Goal: Task Accomplishment & Management: Manage account settings

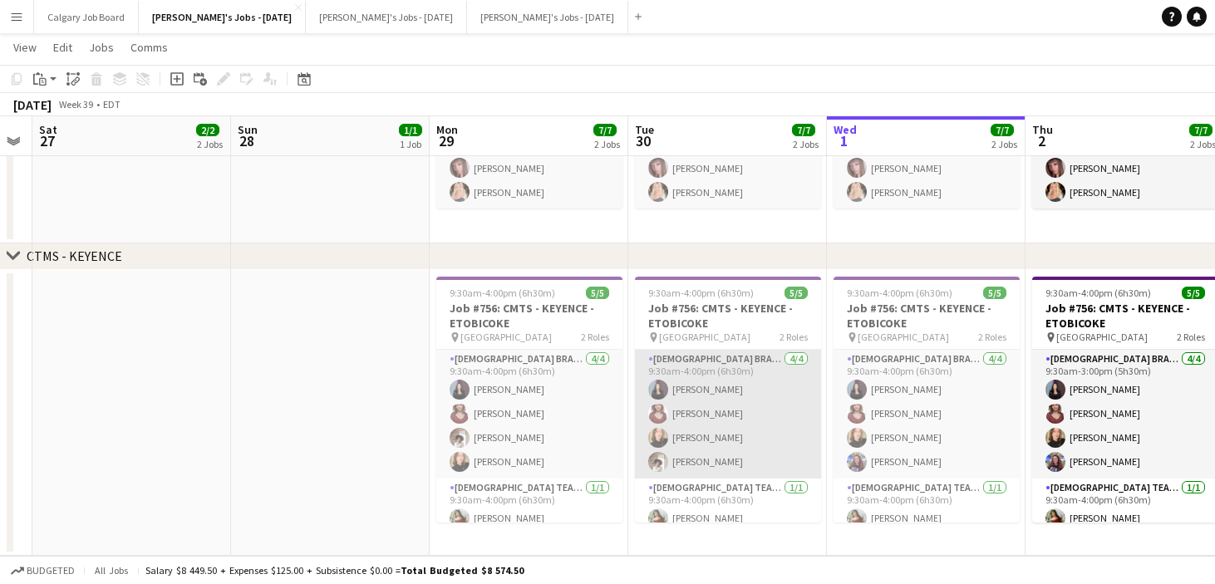
scroll to position [533, 0]
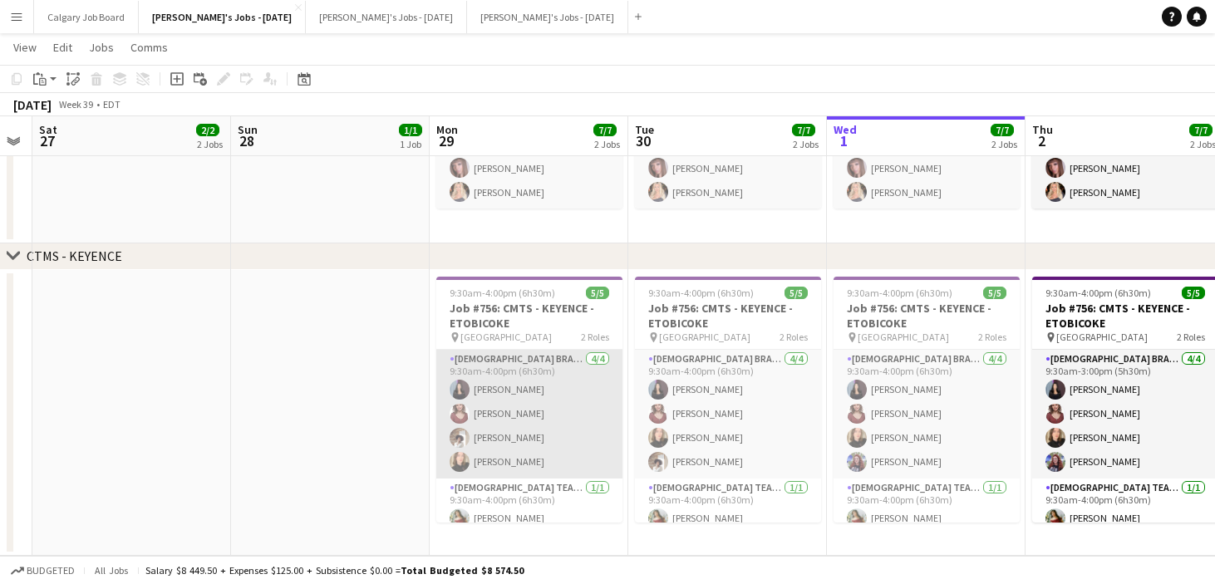
click at [510, 396] on app-card-role "[DEMOGRAPHIC_DATA] Brand Ambassador [DATE] 9:30am-4:00pm (6h30m) [PERSON_NAME] …" at bounding box center [529, 414] width 186 height 129
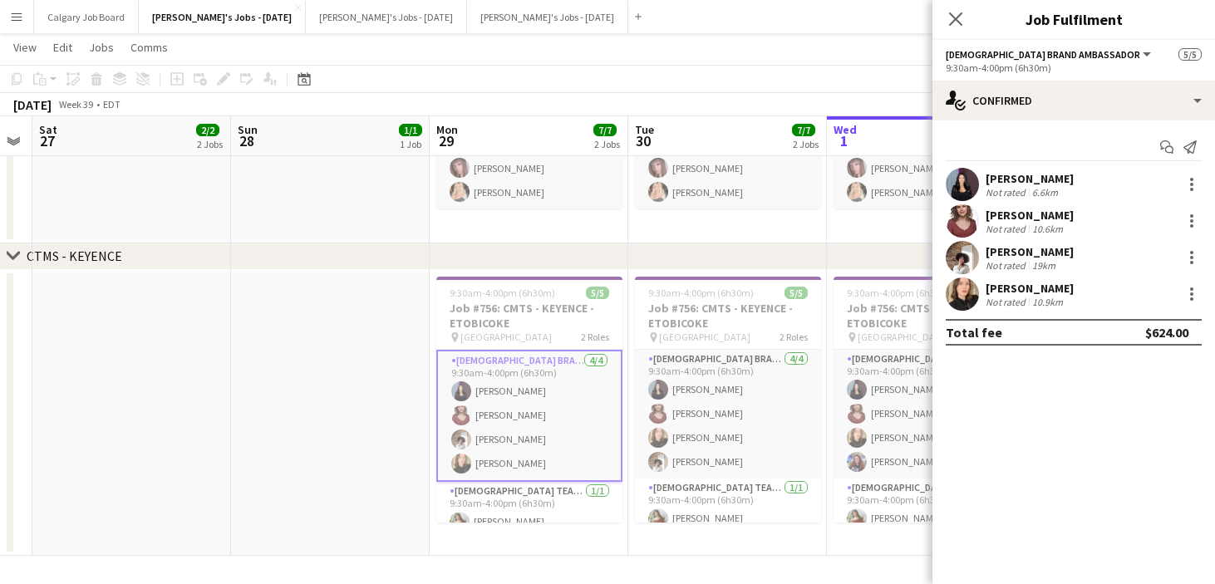
click at [987, 180] on div "[PERSON_NAME]" at bounding box center [1030, 178] width 88 height 15
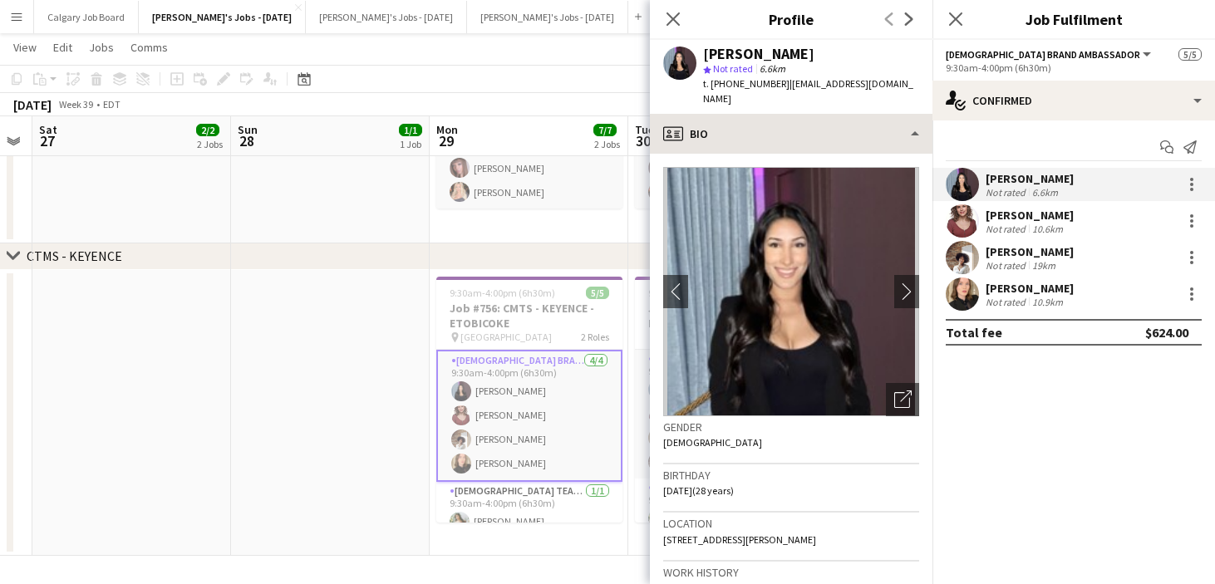
drag, startPoint x: 779, startPoint y: 82, endPoint x: 771, endPoint y: 106, distance: 25.2
click at [888, 83] on div "[PERSON_NAME] star Not rated 6.6km t. [PHONE_NUMBER] | [EMAIL_ADDRESS][DOMAIN_N…" at bounding box center [791, 77] width 283 height 74
copy span "[EMAIL_ADDRESS][DOMAIN_NAME]"
click at [1022, 215] on div "[PERSON_NAME]" at bounding box center [1030, 215] width 88 height 15
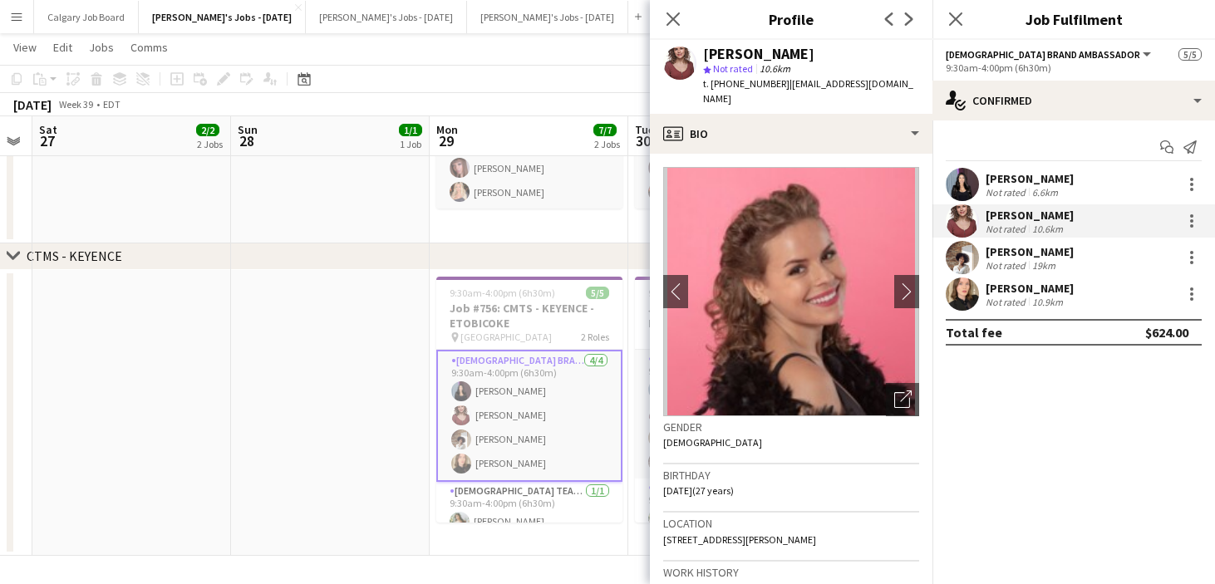
drag, startPoint x: 4, startPoint y: 353, endPoint x: 887, endPoint y: 89, distance: 921.4
click at [887, 89] on div "[PERSON_NAME] star Not rated 10.6km t. [PHONE_NUMBER] | [EMAIL_ADDRESS][DOMAIN_…" at bounding box center [791, 77] width 283 height 74
copy span "[EMAIL_ADDRESS][DOMAIN_NAME]"
click at [984, 257] on div "[PERSON_NAME]-Lazou Not rated 19km" at bounding box center [1074, 257] width 283 height 33
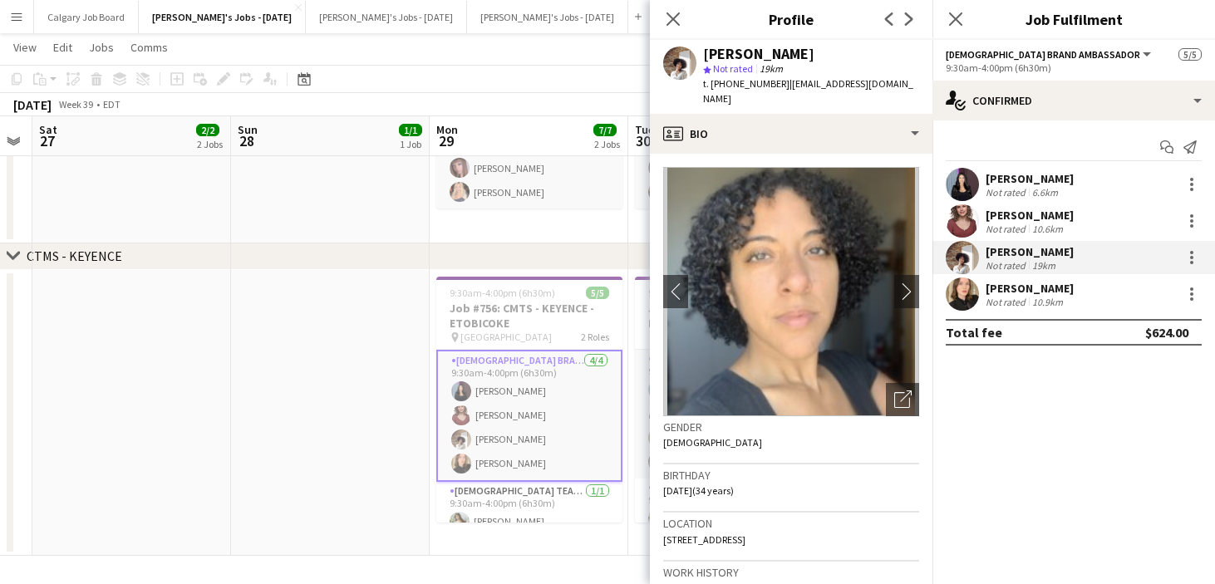
click at [987, 290] on div "[PERSON_NAME]" at bounding box center [1030, 288] width 88 height 15
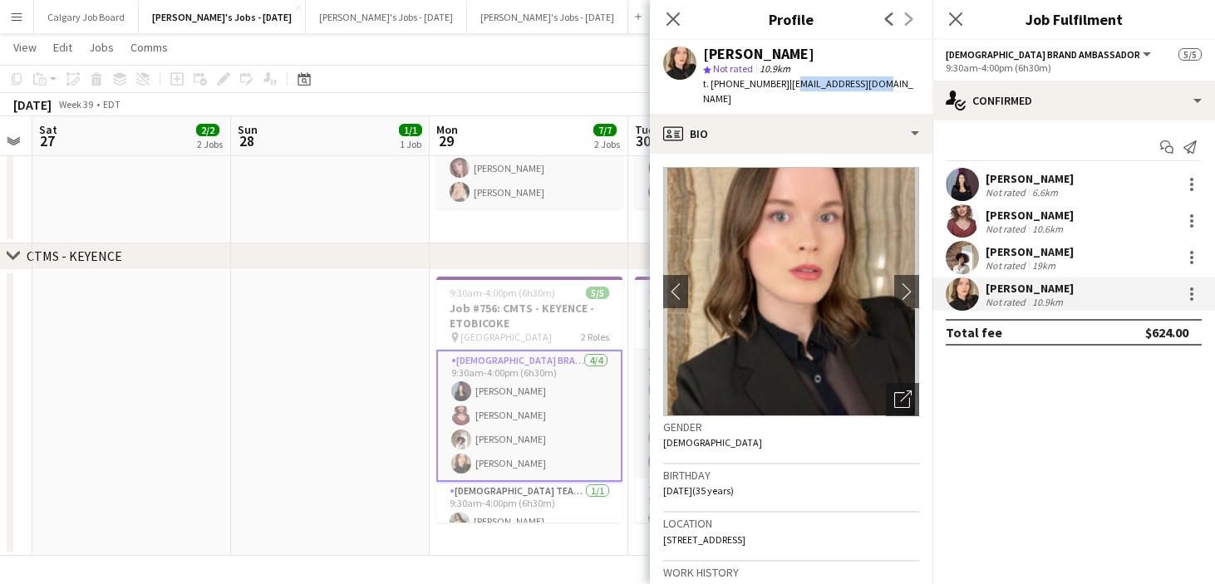
drag, startPoint x: 780, startPoint y: 86, endPoint x: 798, endPoint y: 80, distance: 19.5
click at [876, 83] on app-profile-header "[PERSON_NAME] star Not rated 10.9km t. [PHONE_NUMBER] | [EMAIL_ADDRESS][DOMAIN_…" at bounding box center [791, 77] width 283 height 74
drag, startPoint x: 778, startPoint y: 83, endPoint x: 869, endPoint y: 81, distance: 91.4
click at [869, 81] on div "[PERSON_NAME] star Not rated 10.9km t. [PHONE_NUMBER] | [EMAIL_ADDRESS][DOMAIN_…" at bounding box center [791, 77] width 283 height 74
copy span "[EMAIL_ADDRESS][DOMAIN_NAME]"
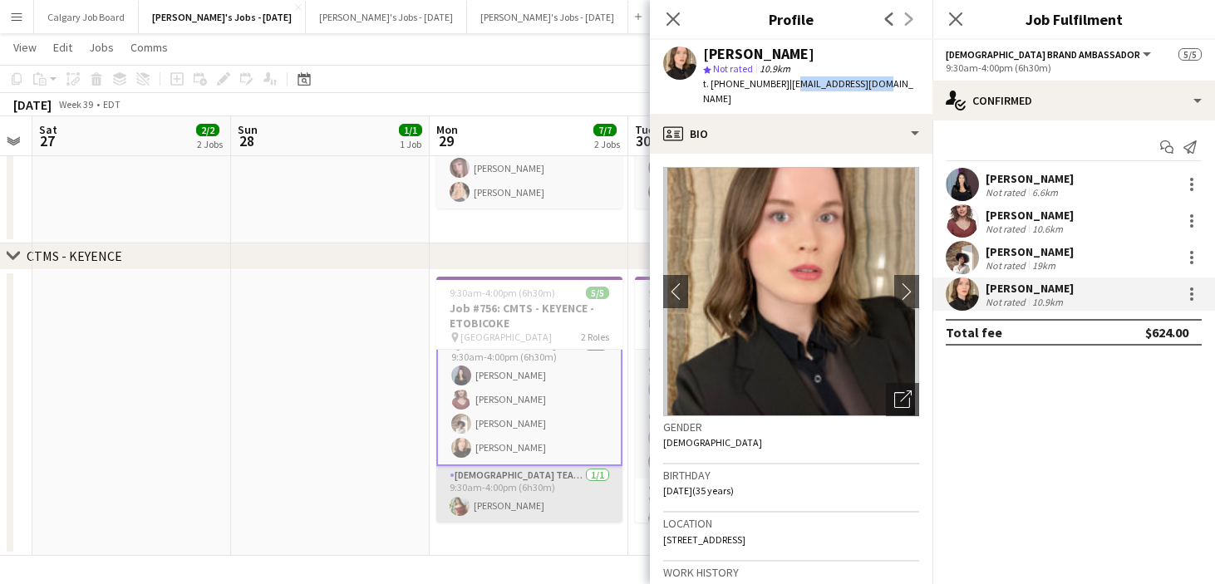
scroll to position [16, 0]
click at [495, 509] on app-card-role "[DEMOGRAPHIC_DATA] Team Leader [DATE] 9:30am-4:00pm (6h30m) [PERSON_NAME]" at bounding box center [529, 494] width 186 height 57
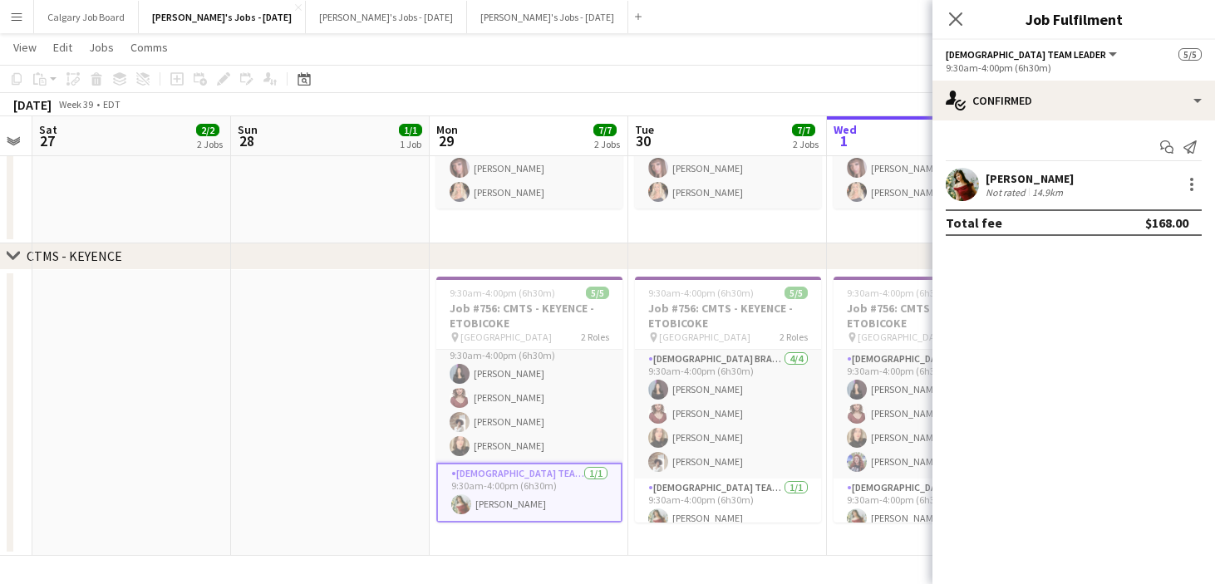
click at [1026, 184] on div "[PERSON_NAME]" at bounding box center [1030, 178] width 88 height 15
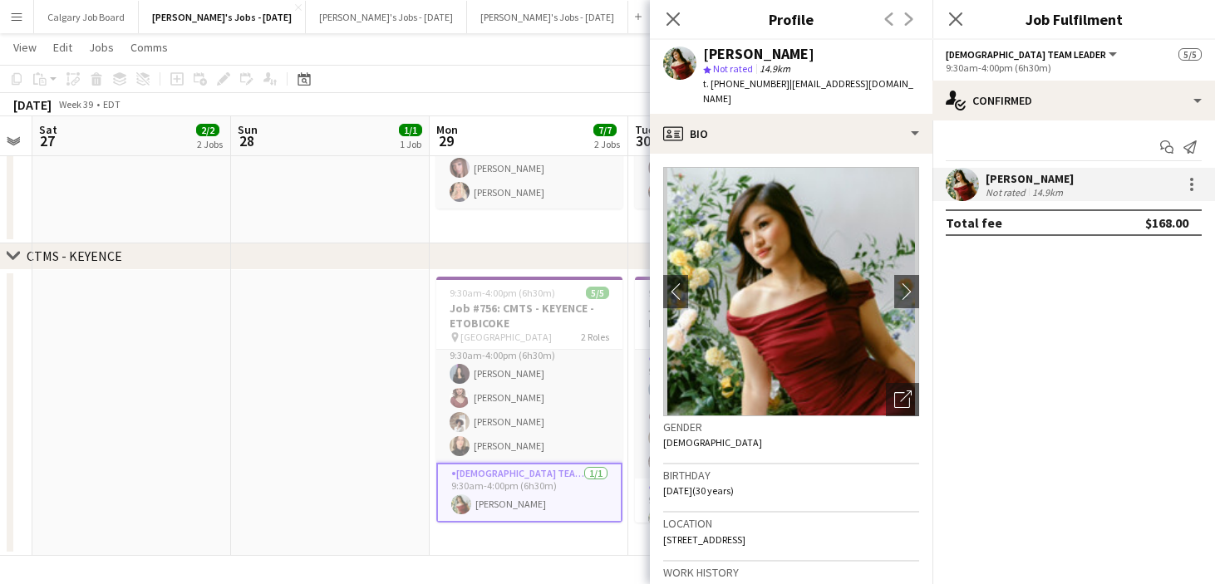
drag, startPoint x: 778, startPoint y: 81, endPoint x: 889, endPoint y: 83, distance: 111.4
click at [889, 83] on div "[PERSON_NAME] star Not rated 14.9km t. [PHONE_NUMBER] | [EMAIL_ADDRESS][DOMAIN_…" at bounding box center [791, 77] width 283 height 74
copy span "[EMAIL_ADDRESS][DOMAIN_NAME]"
click at [559, 245] on div "chevron-right CTMS - KEYENCE" at bounding box center [607, 257] width 1215 height 27
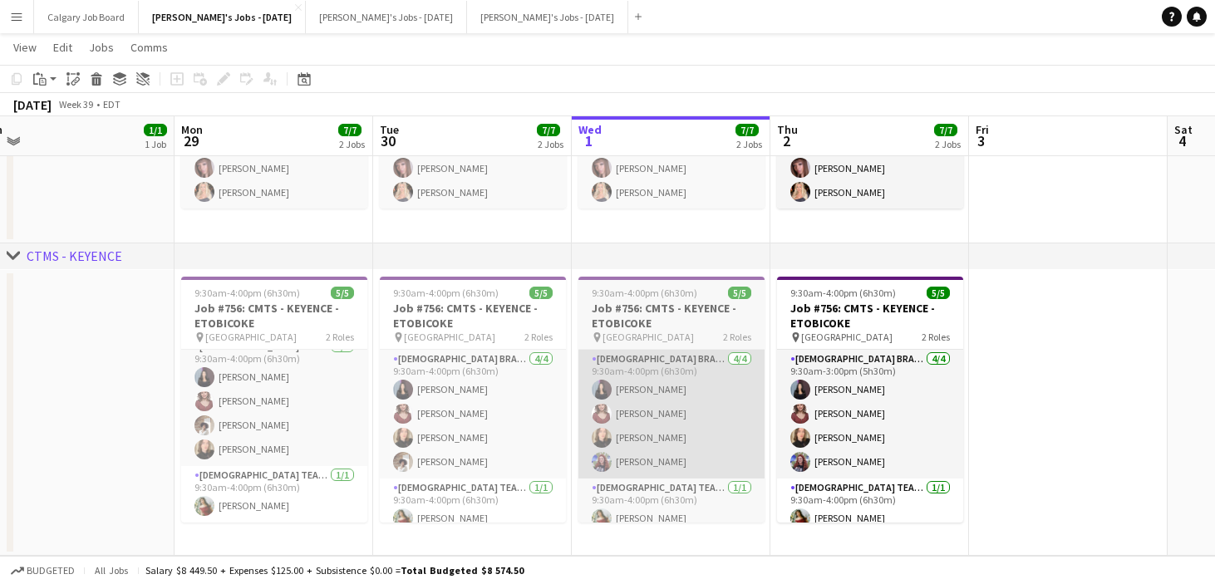
scroll to position [0, 642]
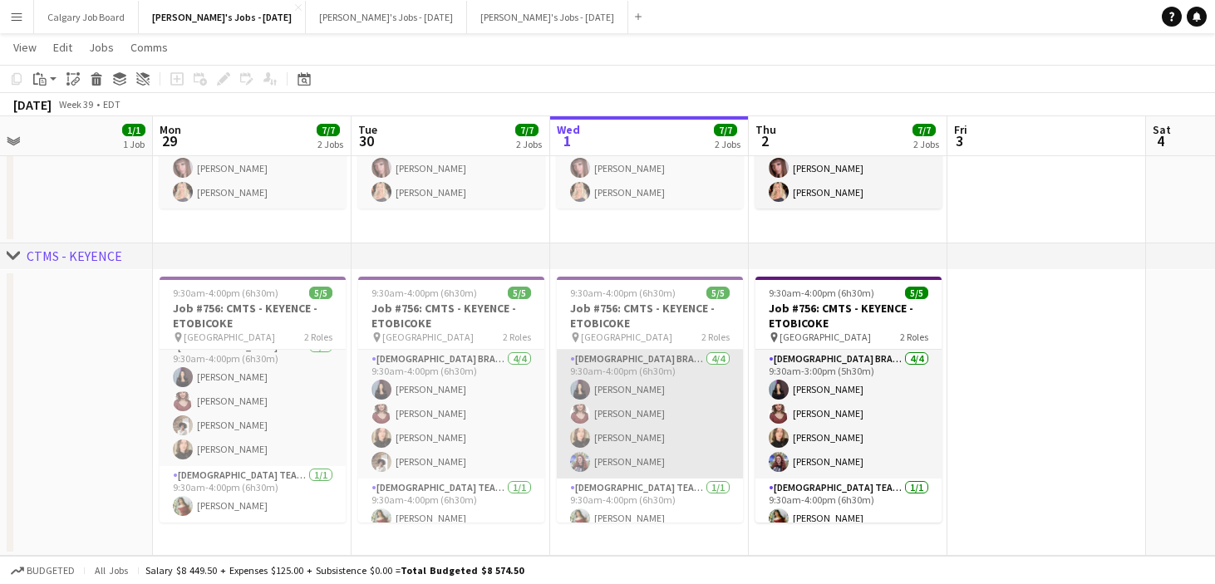
drag, startPoint x: 588, startPoint y: 460, endPoint x: 578, endPoint y: 465, distance: 11.2
click at [588, 460] on app-user-avatar at bounding box center [580, 462] width 20 height 20
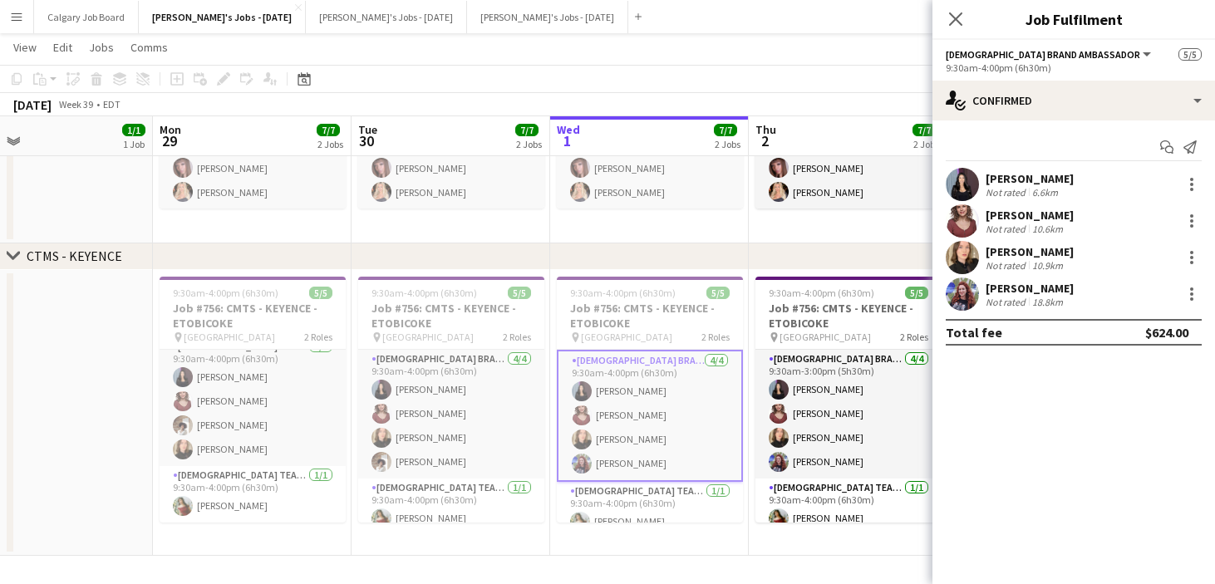
click at [1033, 293] on div "[PERSON_NAME]" at bounding box center [1030, 288] width 88 height 15
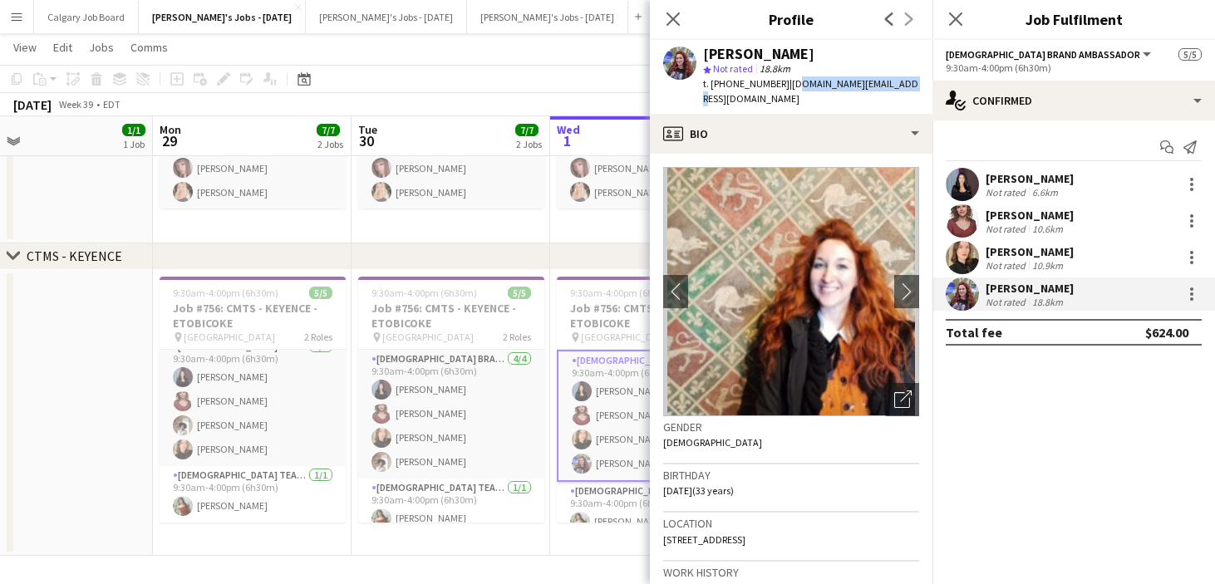
drag, startPoint x: 785, startPoint y: 86, endPoint x: 842, endPoint y: 86, distance: 57.3
click at [891, 85] on div "[PERSON_NAME] star Not rated 18.8km t. [PHONE_NUMBER] | [DOMAIN_NAME][EMAIL_ADD…" at bounding box center [791, 77] width 283 height 74
drag, startPoint x: 800, startPoint y: 81, endPoint x: 781, endPoint y: 84, distance: 18.5
click at [799, 82] on span "| [DOMAIN_NAME][EMAIL_ADDRESS][DOMAIN_NAME]" at bounding box center [810, 90] width 215 height 27
drag, startPoint x: 779, startPoint y: 84, endPoint x: 906, endPoint y: 82, distance: 127.2
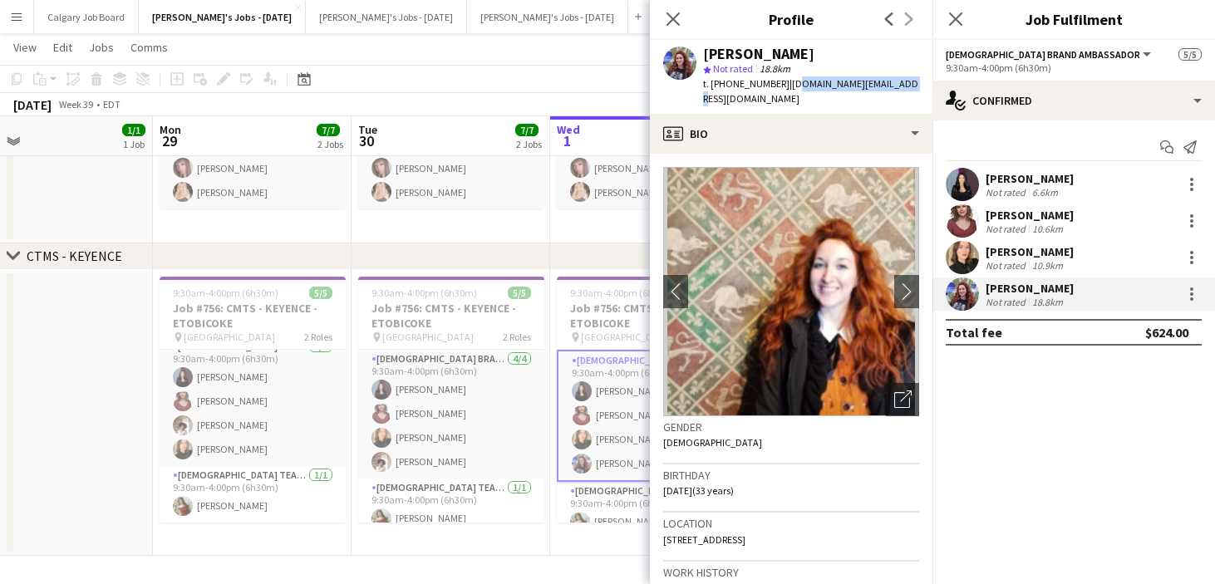
click at [906, 82] on app-profile-header "[PERSON_NAME] star Not rated 18.8km t. [PHONE_NUMBER] | [DOMAIN_NAME][EMAIL_ADD…" at bounding box center [791, 77] width 283 height 74
copy span "[DOMAIN_NAME][EMAIL_ADDRESS][DOMAIN_NAME]"
click at [475, 44] on app-page-menu "View Day view expanded Day view collapsed Month view Date picker Jump to [DATE]…" at bounding box center [607, 49] width 1215 height 32
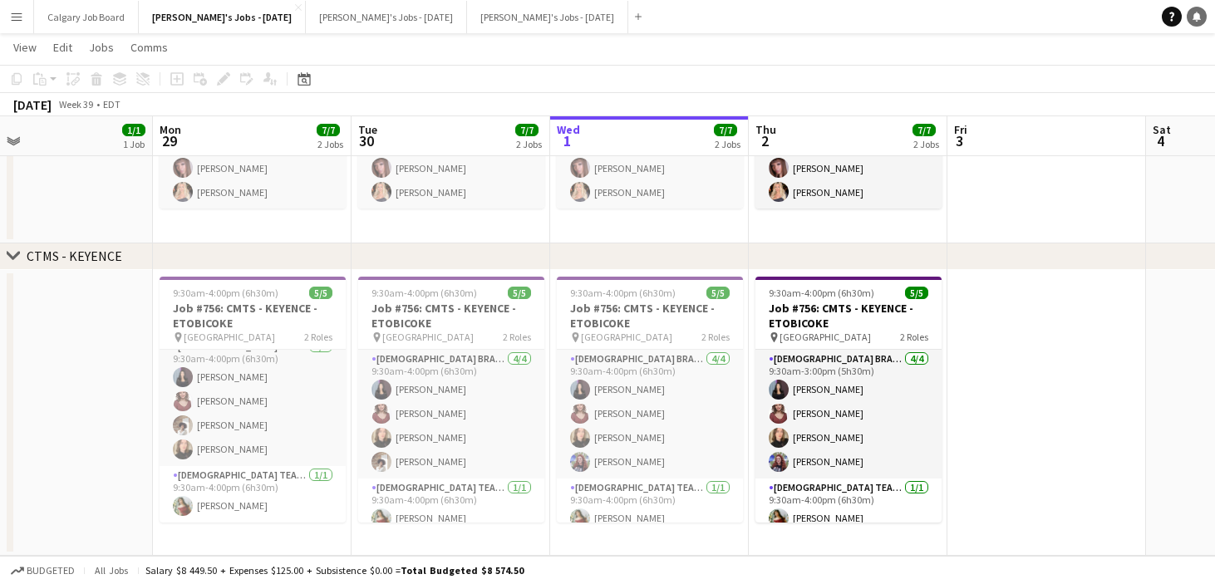
click at [1197, 15] on icon at bounding box center [1197, 16] width 8 height 8
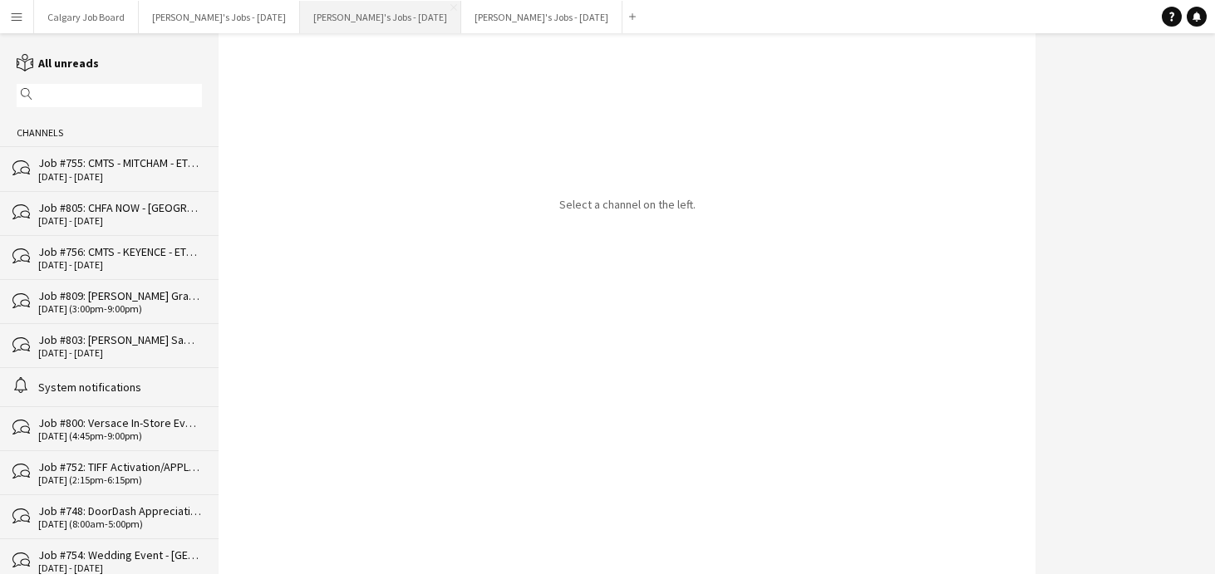
click at [396, 17] on button "[PERSON_NAME]'s Jobs - [DATE] Close" at bounding box center [380, 17] width 161 height 32
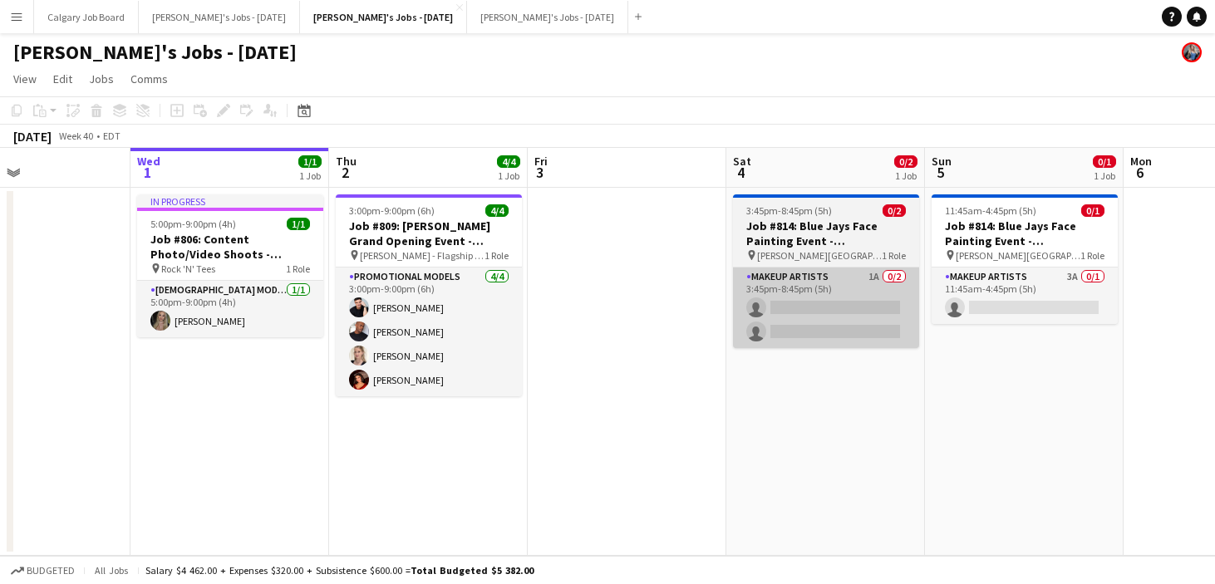
scroll to position [0, 471]
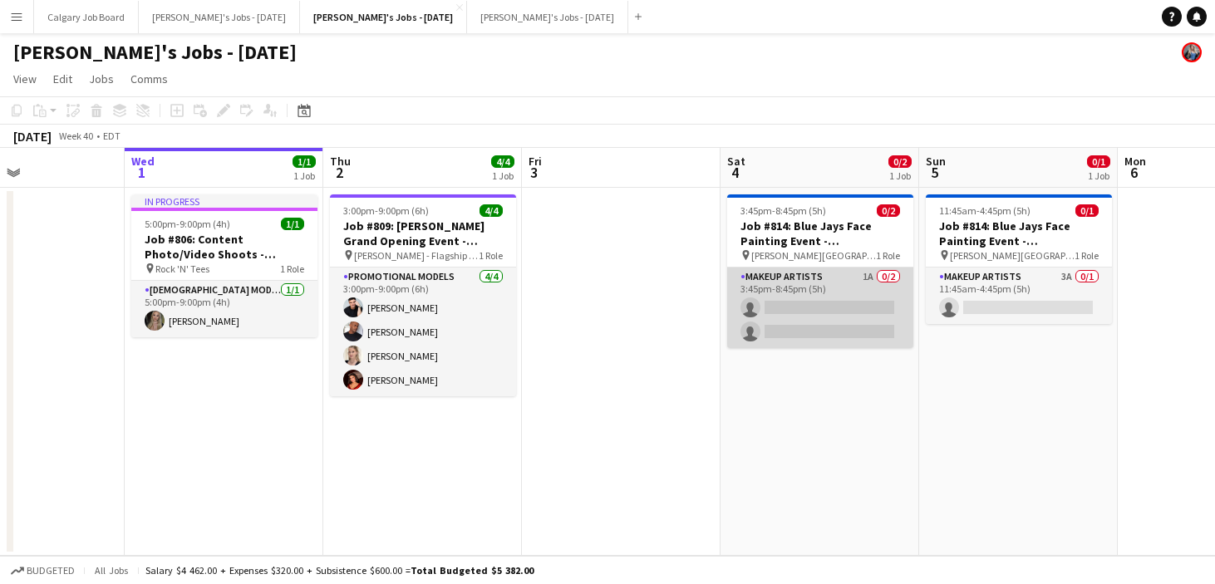
click at [834, 324] on app-card-role "Makeup Artists 1A 0/2 3:45pm-8:45pm (5h) single-neutral-actions single-neutral-…" at bounding box center [820, 308] width 186 height 81
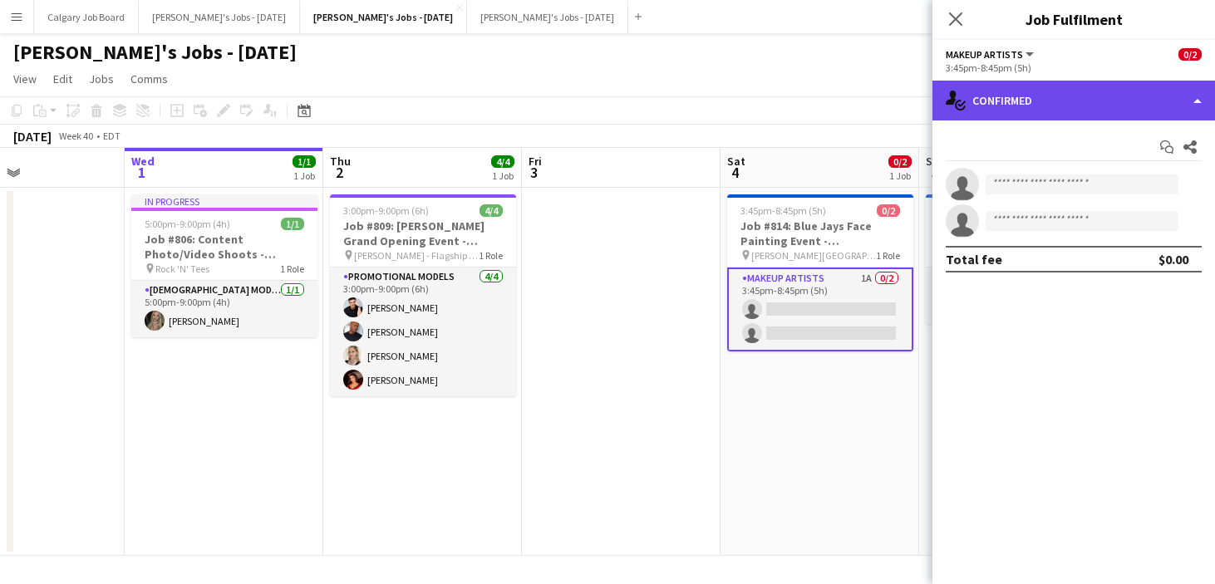
click at [1100, 102] on div "single-neutral-actions-check-2 Confirmed" at bounding box center [1074, 101] width 283 height 40
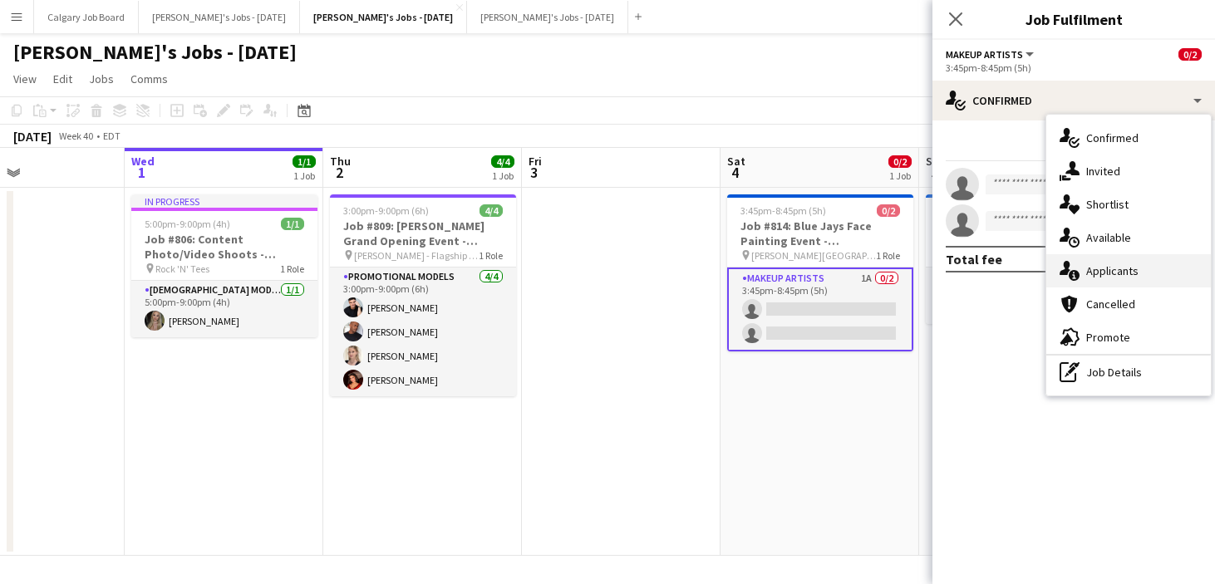
click at [1135, 264] on span "Applicants" at bounding box center [1112, 270] width 52 height 15
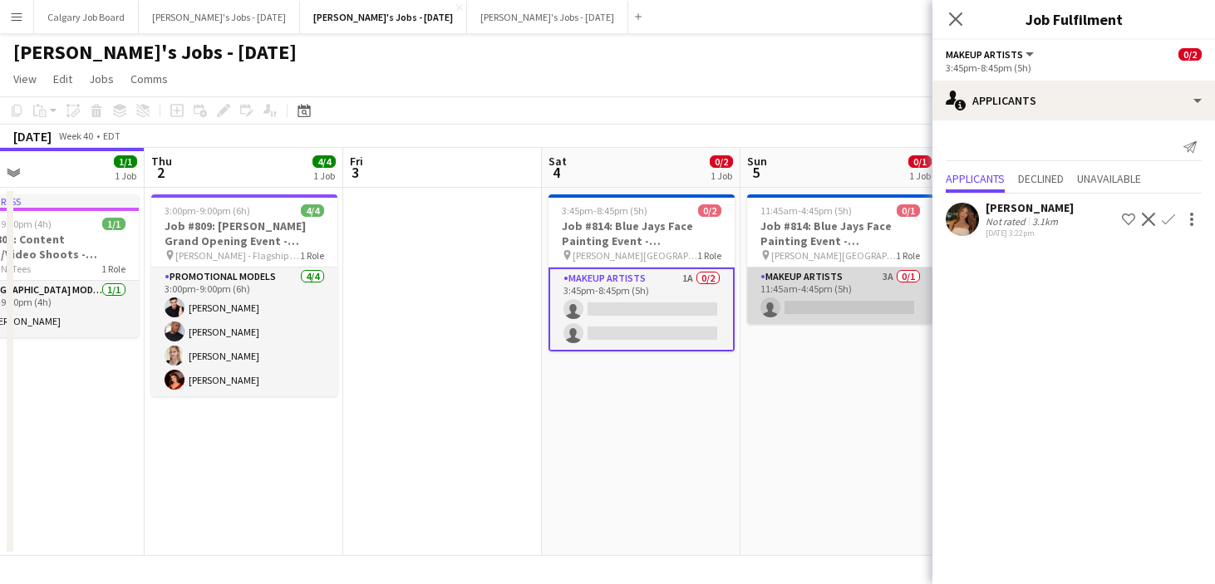
scroll to position [0, 655]
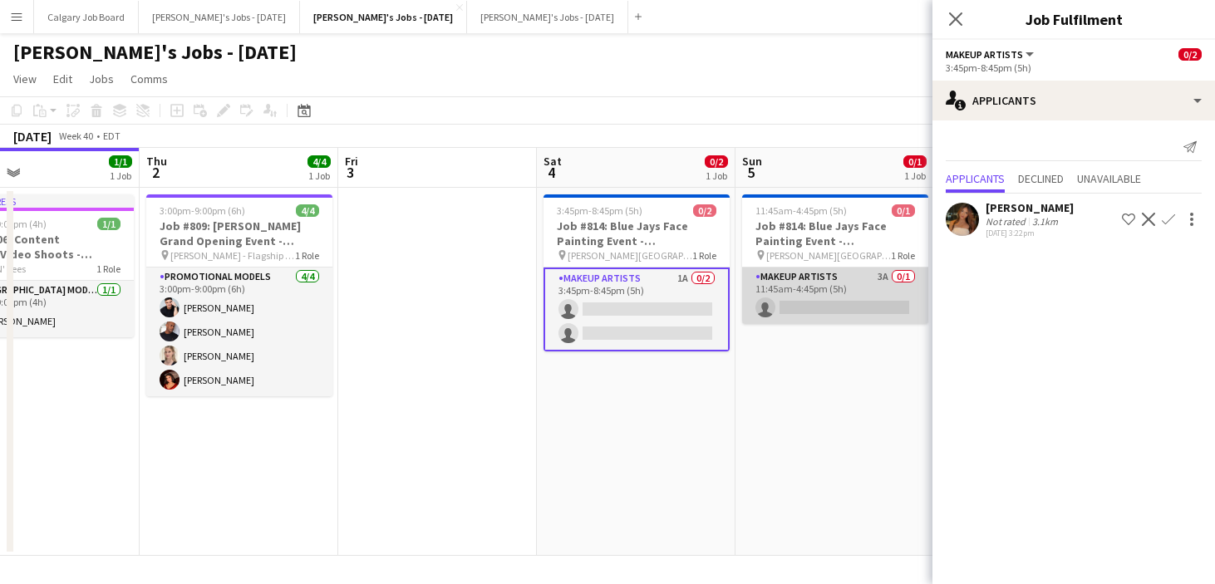
click at [842, 293] on app-card-role "Makeup Artists 3A 0/1 11:45am-4:45pm (5h) single-neutral-actions" at bounding box center [835, 296] width 186 height 57
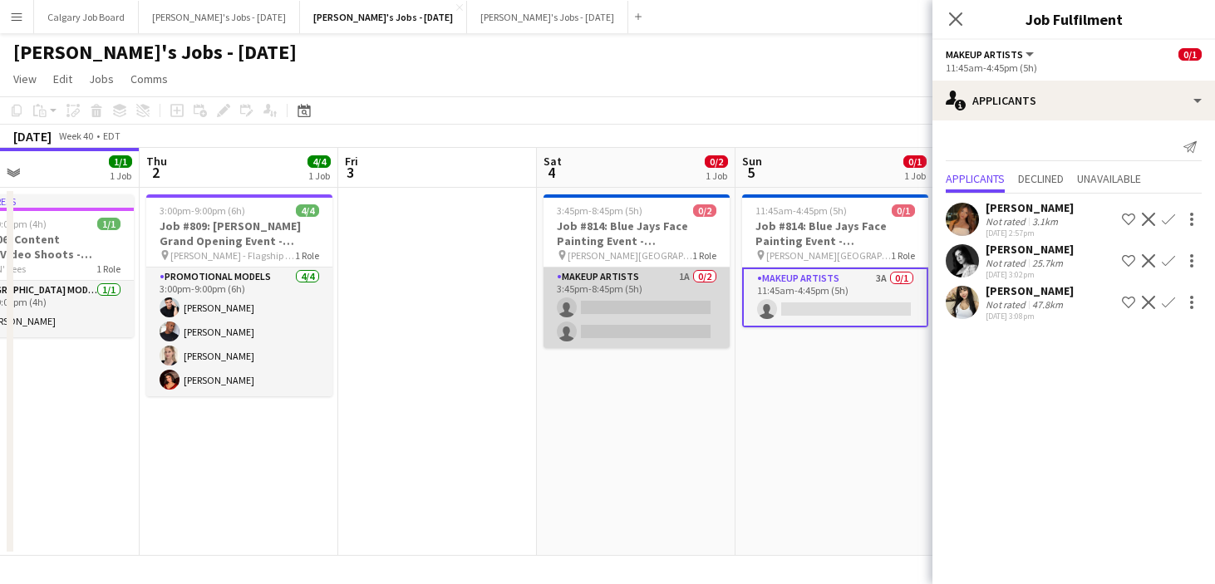
drag, startPoint x: 667, startPoint y: 298, endPoint x: 687, endPoint y: 296, distance: 19.3
click at [667, 298] on app-card-role "Makeup Artists 1A 0/2 3:45pm-8:45pm (5h) single-neutral-actions single-neutral-…" at bounding box center [637, 308] width 186 height 81
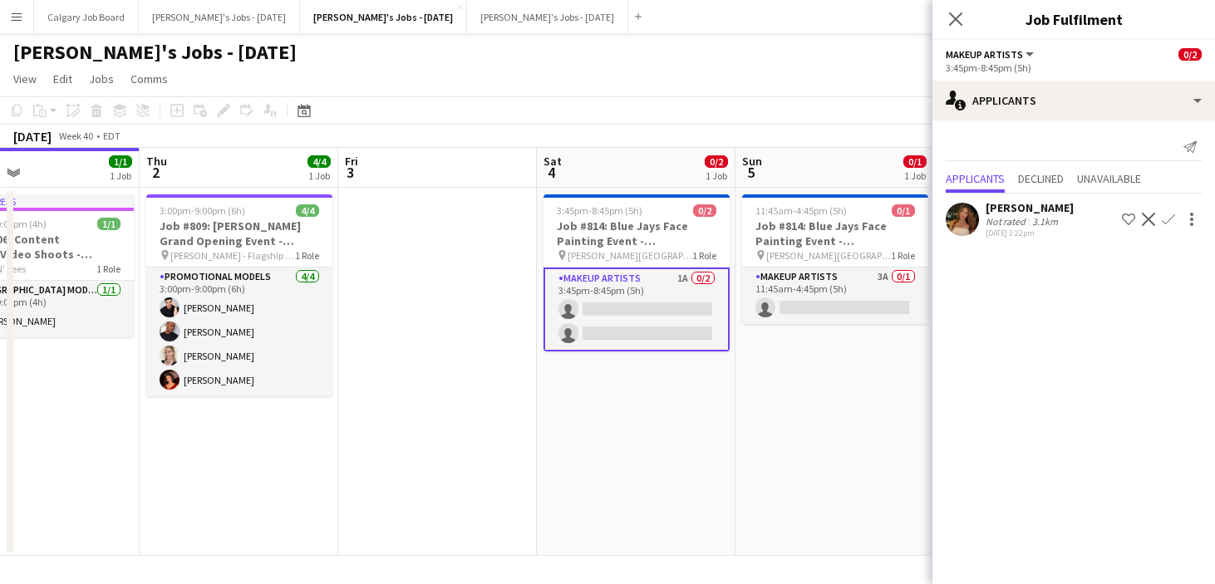
click at [1037, 218] on div "3.1km" at bounding box center [1045, 221] width 32 height 12
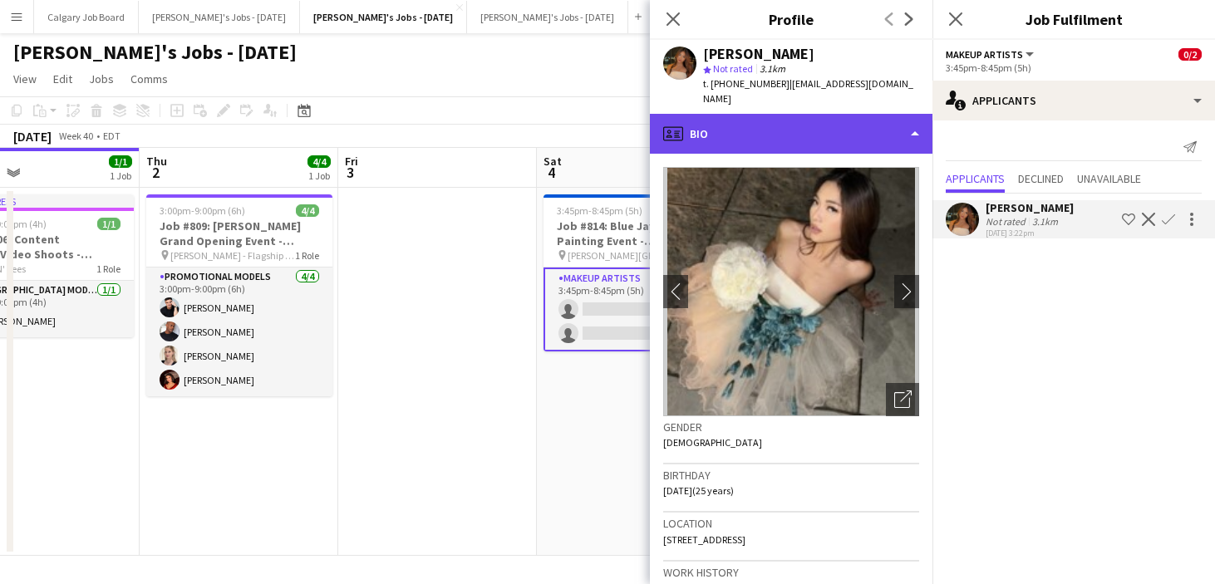
click at [778, 129] on div "profile Bio" at bounding box center [791, 134] width 283 height 40
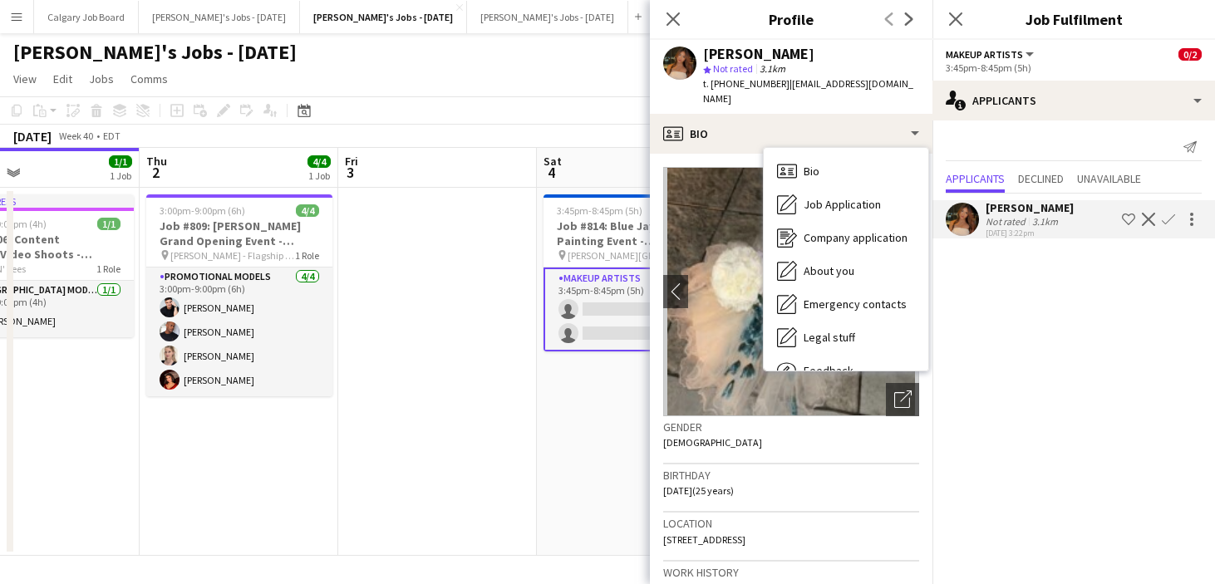
click at [567, 135] on div "[DATE] Week 40 • EDT" at bounding box center [607, 136] width 1215 height 23
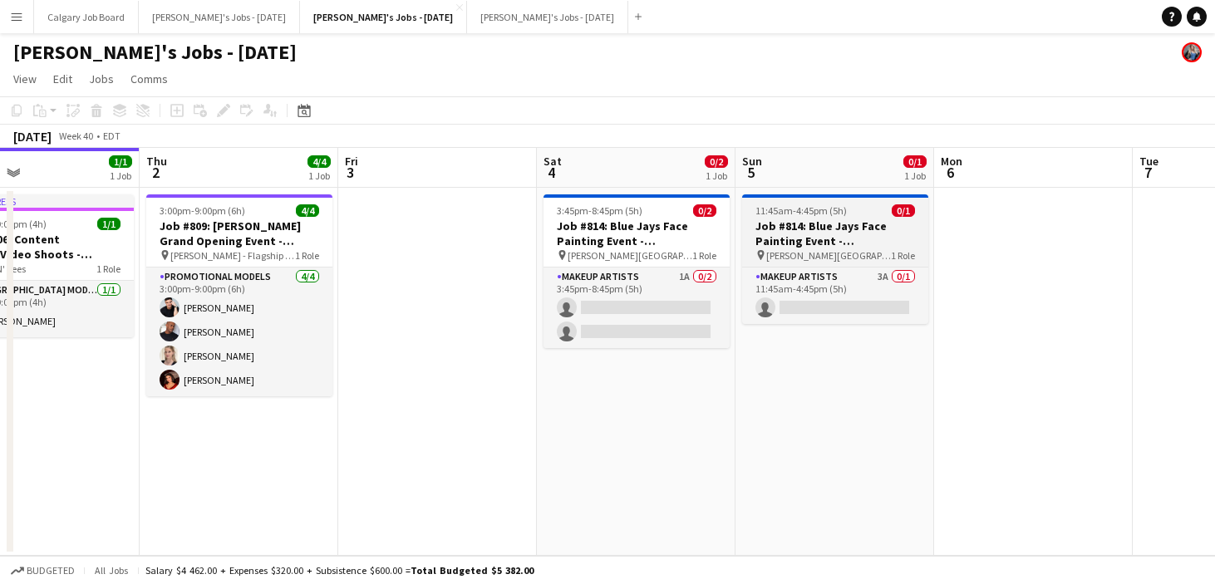
drag, startPoint x: 593, startPoint y: 274, endPoint x: 842, endPoint y: 211, distance: 257.2
click at [593, 274] on app-card-role "Makeup Artists 1A 0/2 3:45pm-8:45pm (5h) single-neutral-actions single-neutral-…" at bounding box center [637, 308] width 186 height 81
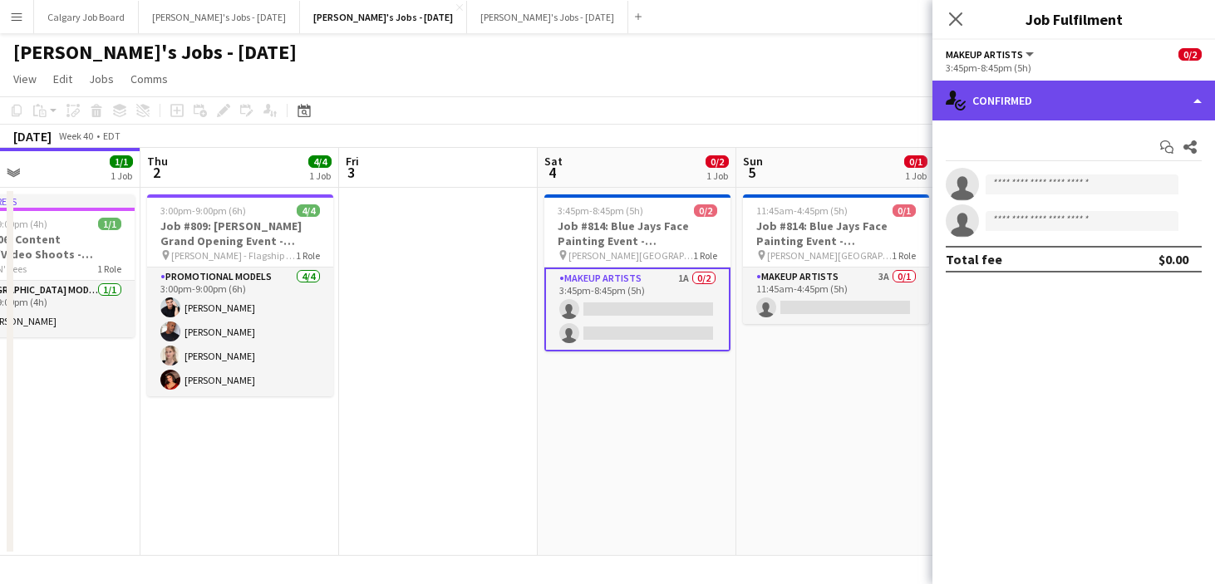
click at [1079, 118] on div "single-neutral-actions-check-2 Confirmed" at bounding box center [1074, 101] width 283 height 40
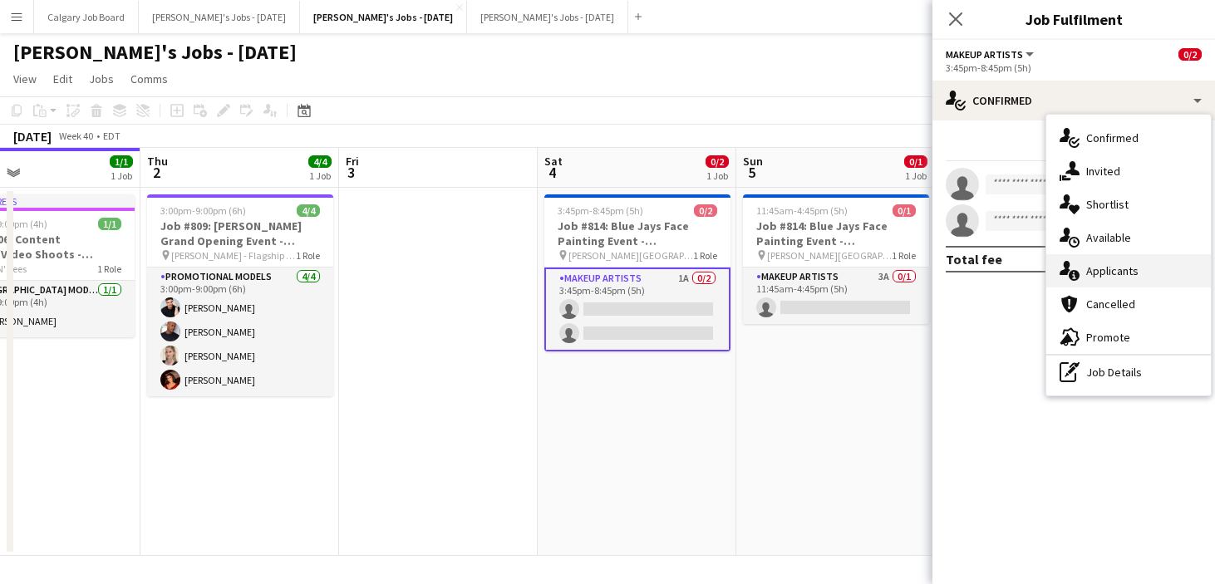
click at [1117, 273] on span "Applicants" at bounding box center [1112, 270] width 52 height 15
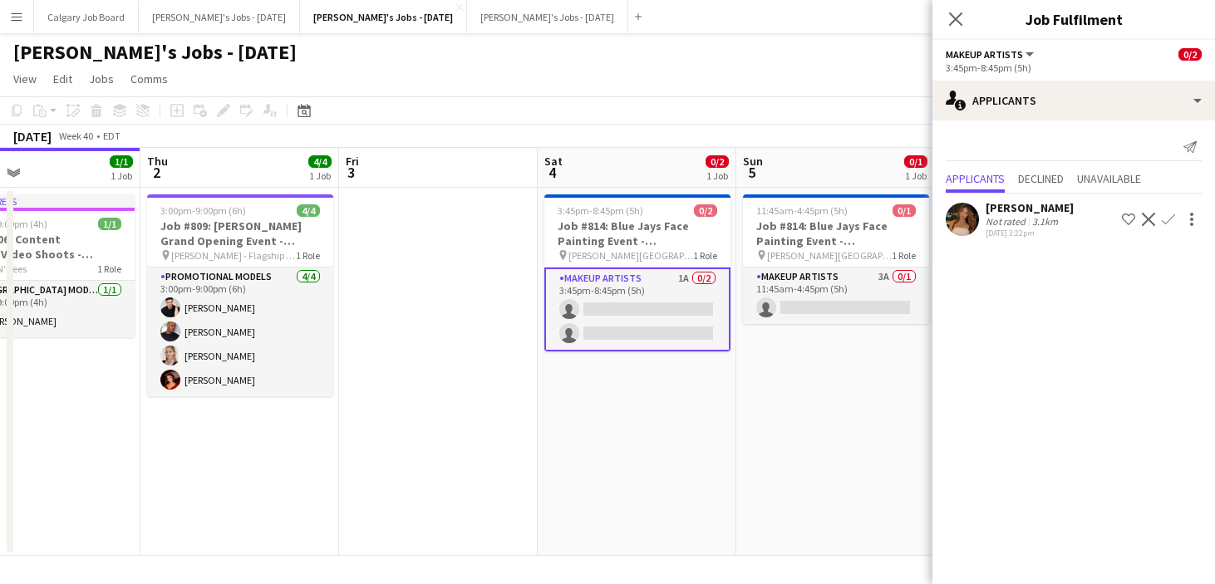
click at [996, 219] on div "Not rated" at bounding box center [1007, 221] width 43 height 12
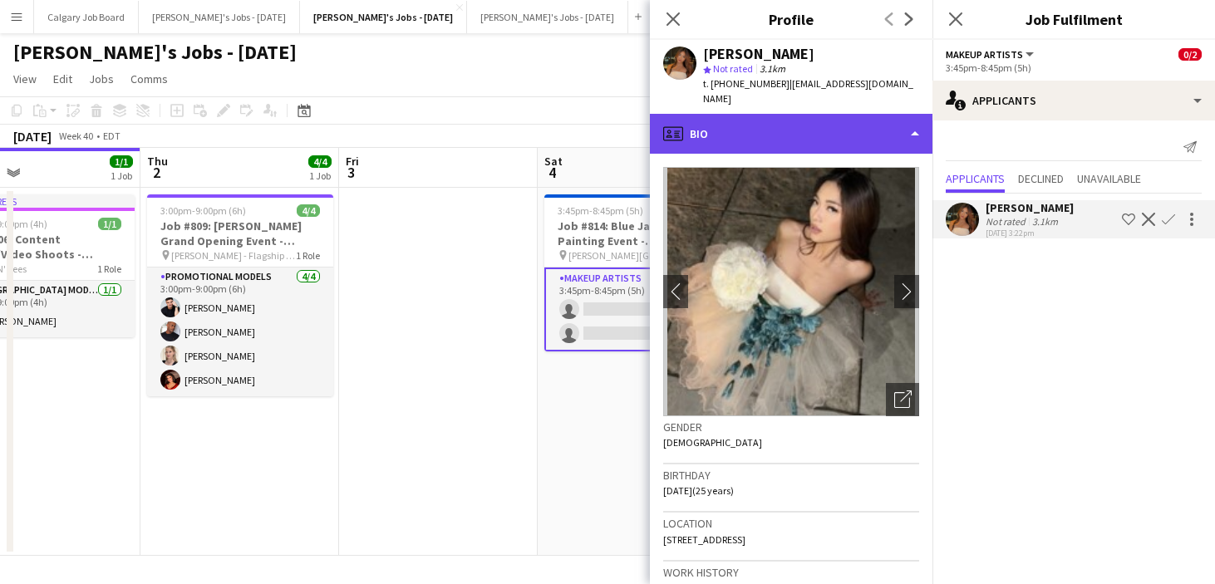
click at [754, 121] on div "profile Bio" at bounding box center [791, 134] width 283 height 40
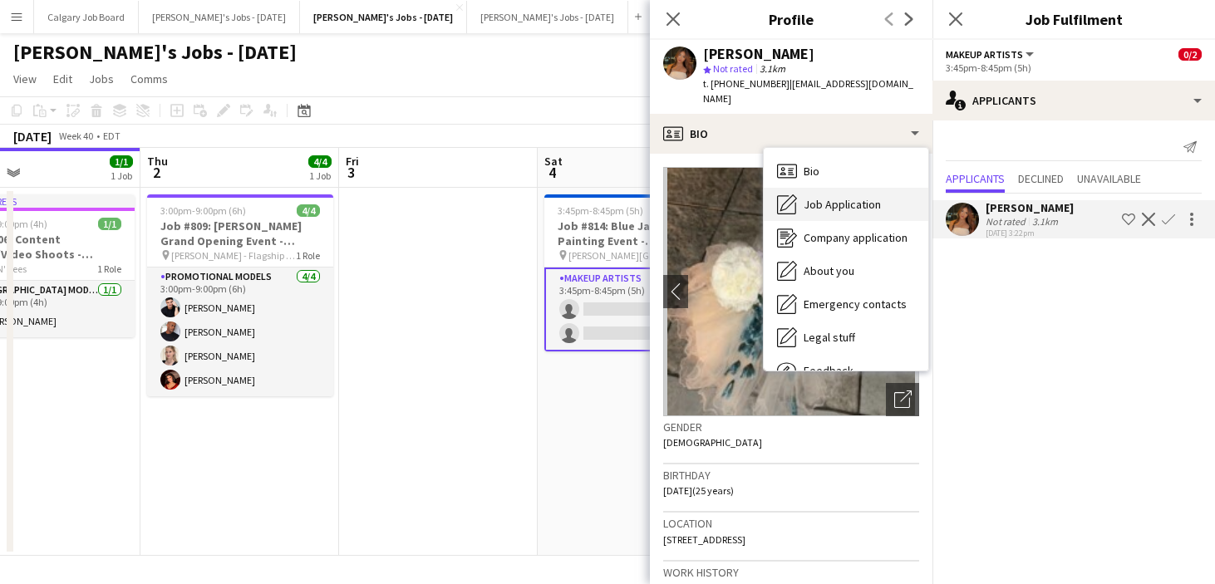
click at [817, 197] on span "Job Application" at bounding box center [842, 204] width 77 height 15
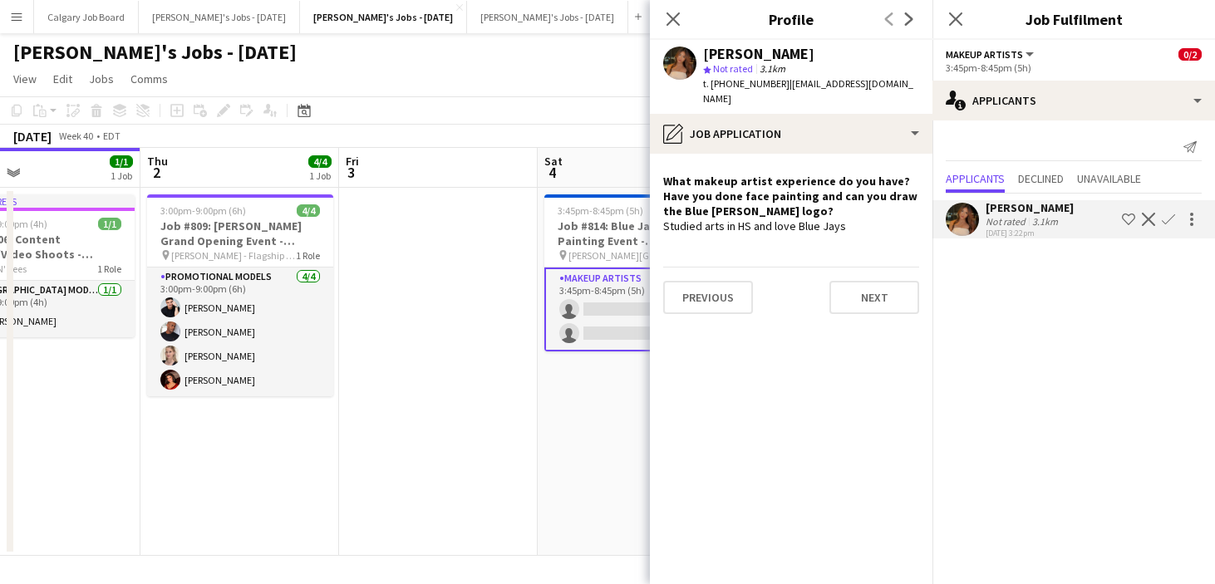
scroll to position [0, 0]
click at [559, 135] on div "[DATE] Week 40 • EDT" at bounding box center [607, 136] width 1215 height 23
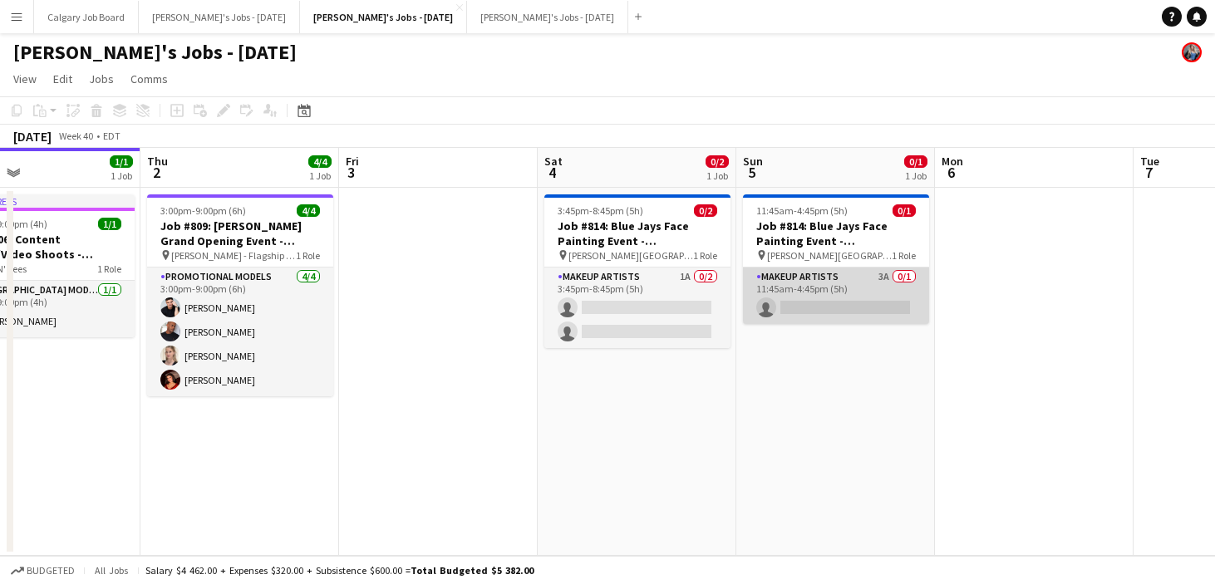
click at [787, 288] on app-card-role "Makeup Artists 3A 0/1 11:45am-4:45pm (5h) single-neutral-actions" at bounding box center [836, 296] width 186 height 57
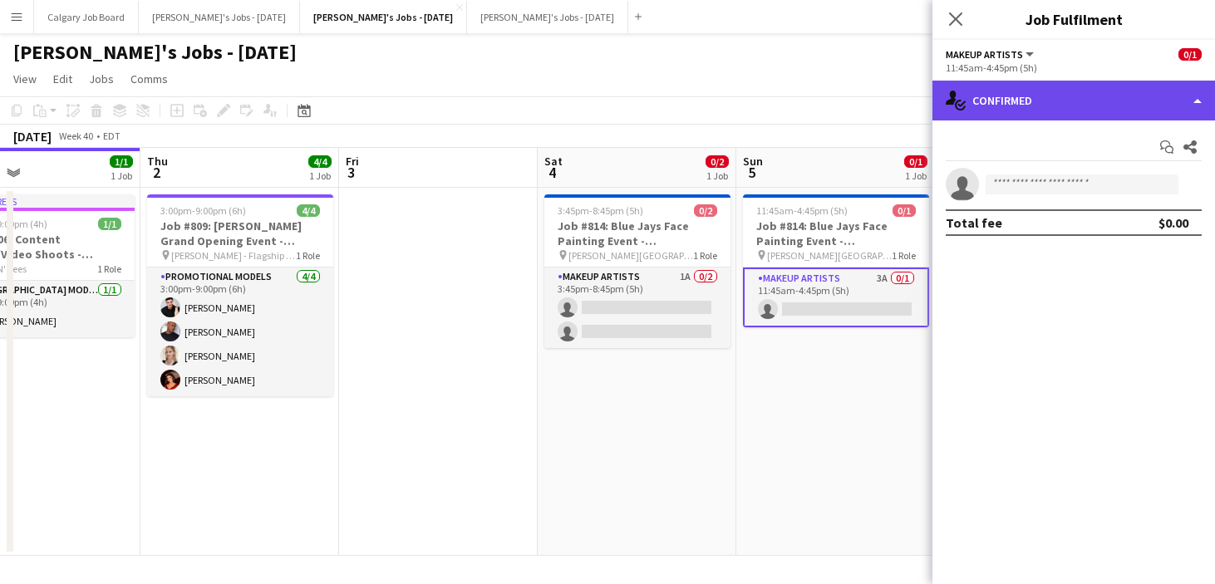
click at [1164, 108] on div "single-neutral-actions-check-2 Confirmed" at bounding box center [1074, 101] width 283 height 40
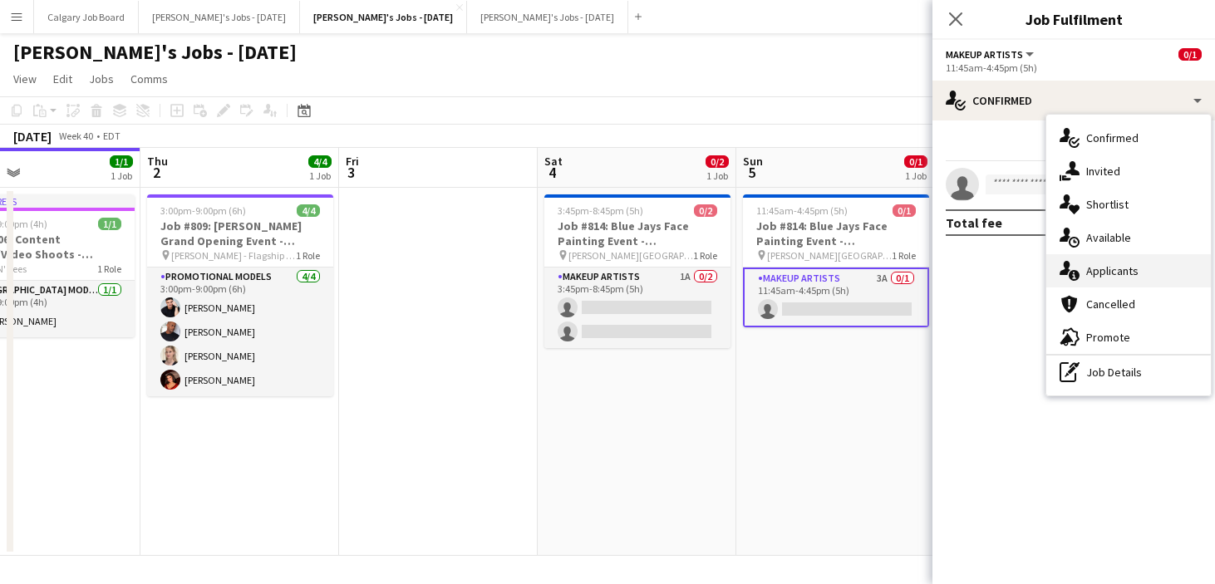
click at [1127, 268] on span "Applicants" at bounding box center [1112, 270] width 52 height 15
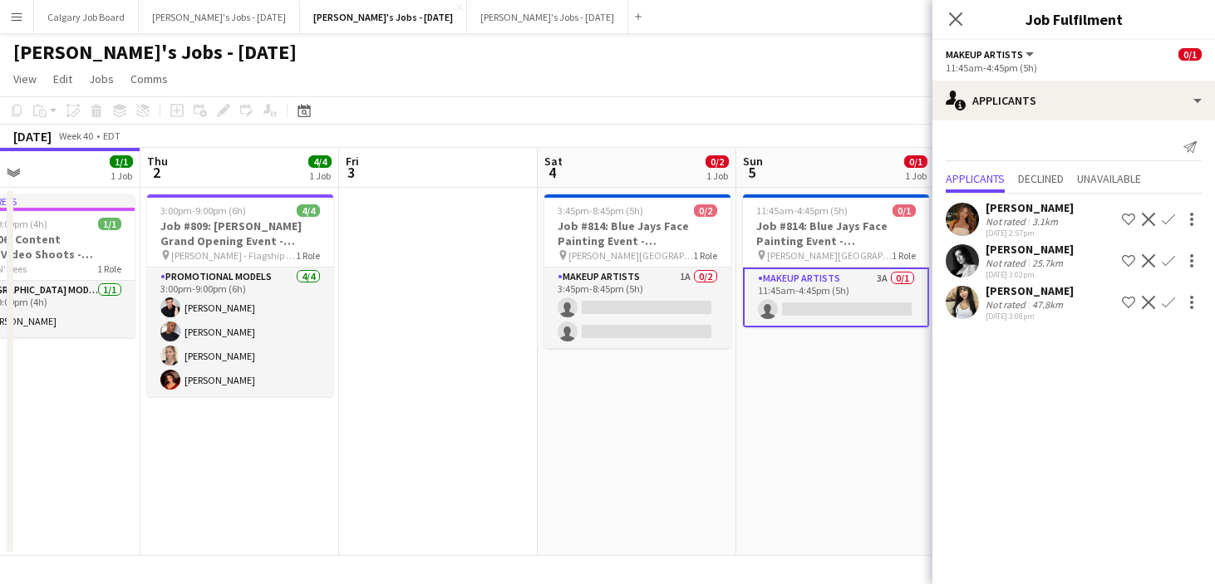
click at [1004, 218] on div "Not rated" at bounding box center [1007, 221] width 43 height 12
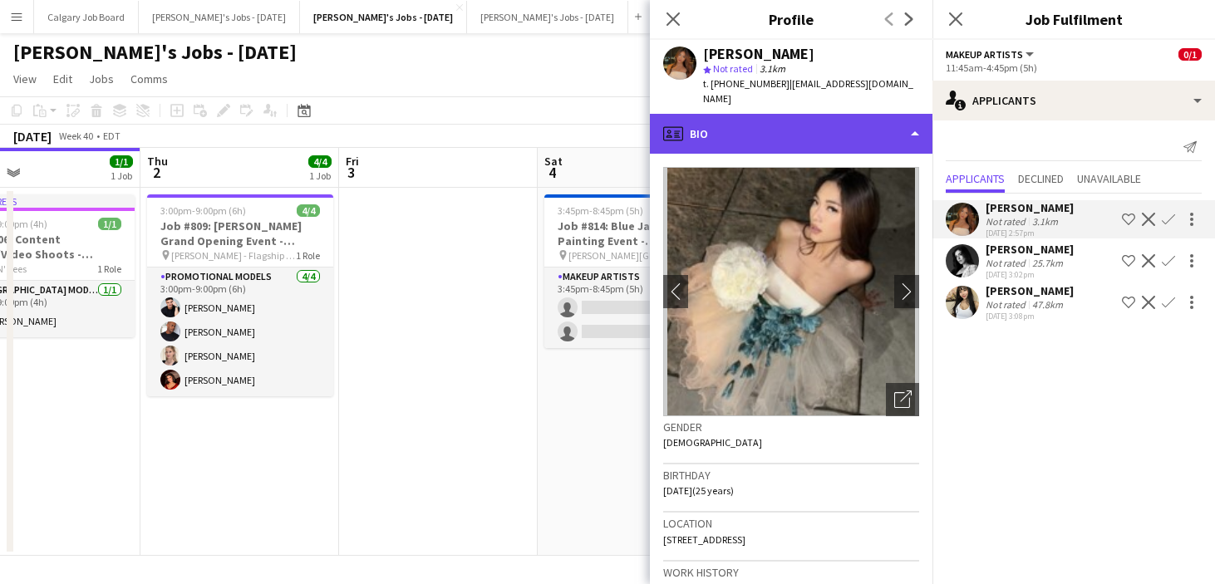
click at [831, 114] on div "profile Bio" at bounding box center [791, 134] width 283 height 40
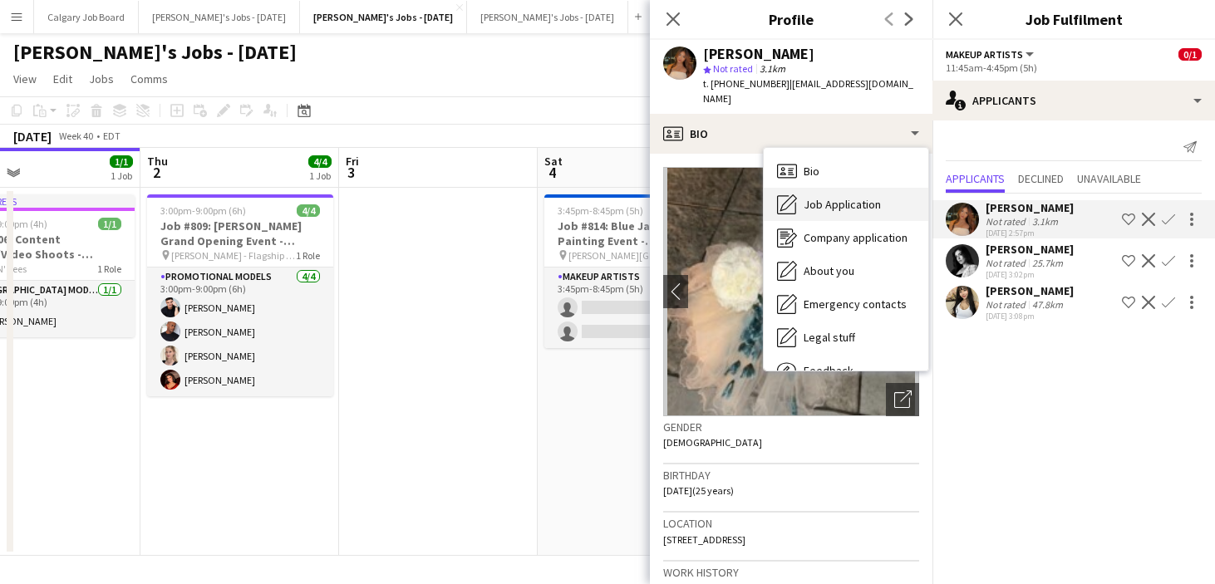
click at [855, 197] on span "Job Application" at bounding box center [842, 204] width 77 height 15
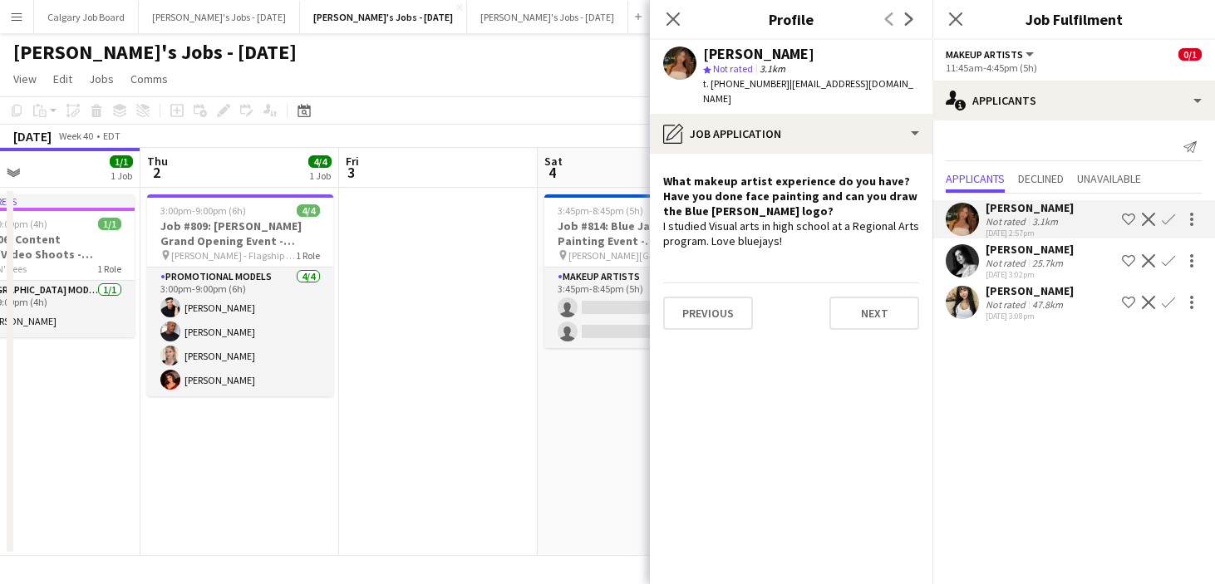
click at [999, 255] on div "[PERSON_NAME]" at bounding box center [1030, 249] width 88 height 15
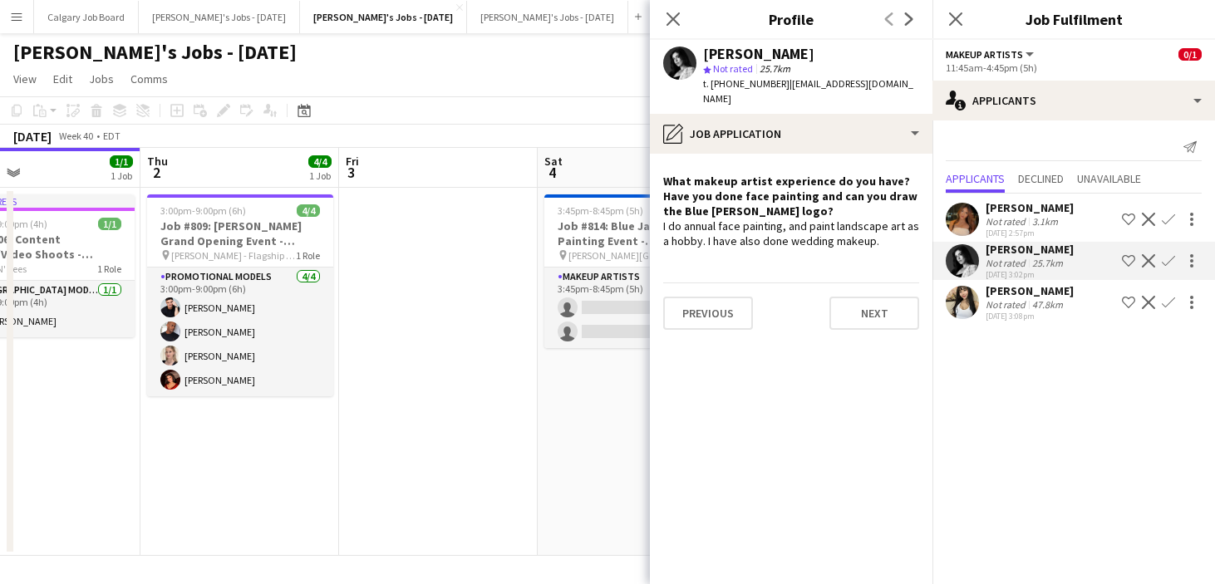
click at [990, 296] on div "[PERSON_NAME]" at bounding box center [1030, 290] width 88 height 15
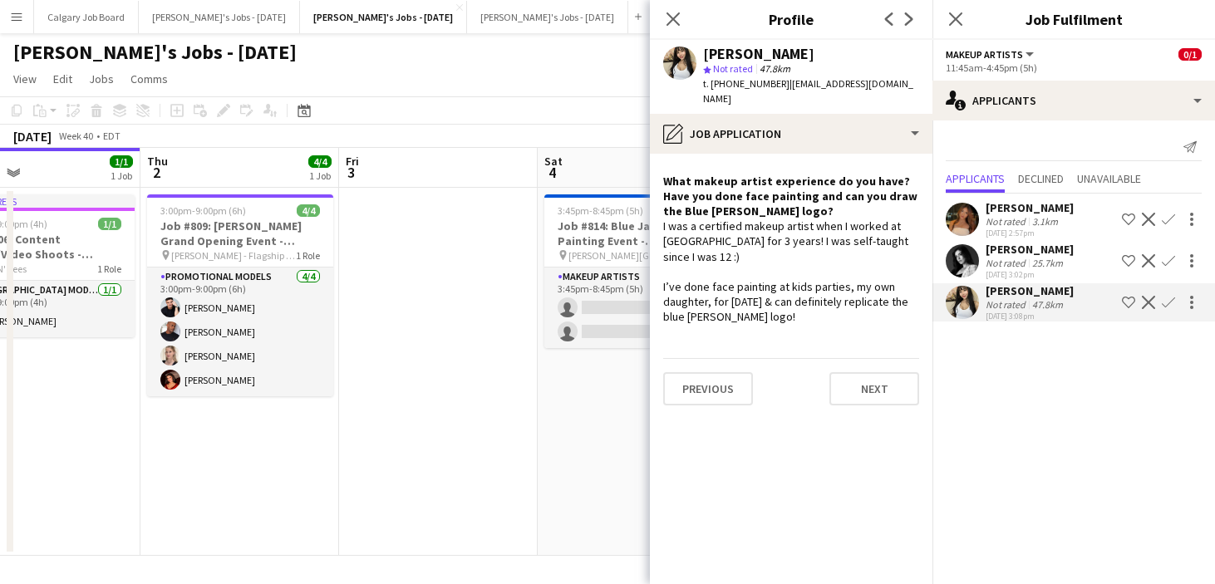
click at [982, 297] on div "[PERSON_NAME] Not rated 47.8km [DATE] 3:08pm Shortlist crew Decline Confirm" at bounding box center [1074, 302] width 283 height 38
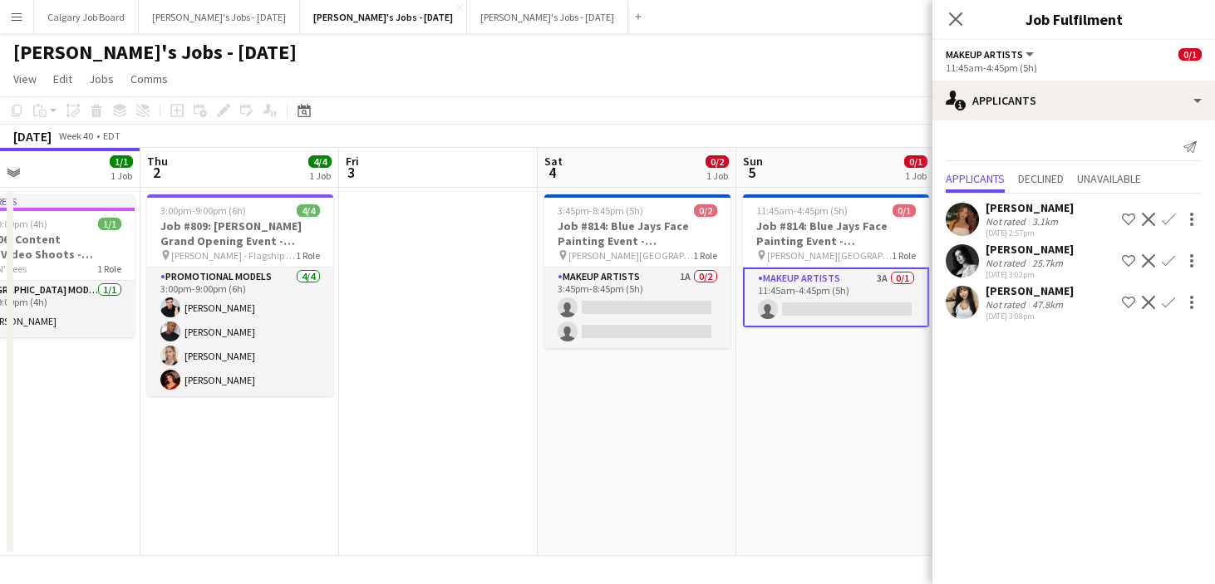
click at [1001, 298] on div "[PERSON_NAME]" at bounding box center [1030, 290] width 88 height 15
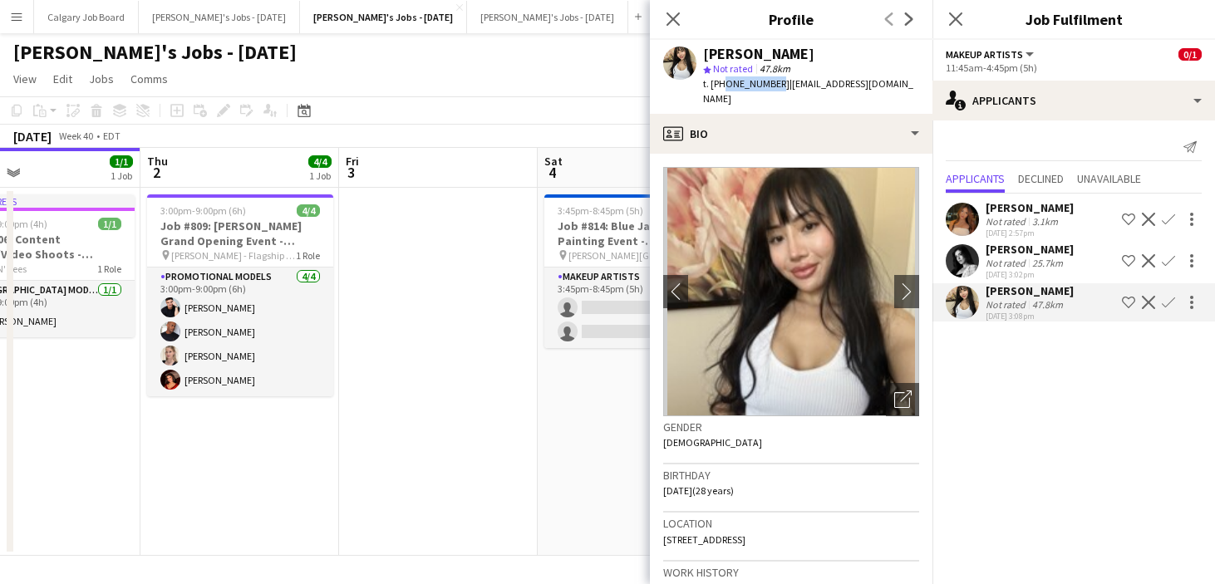
drag, startPoint x: 723, startPoint y: 85, endPoint x: 794, endPoint y: 82, distance: 70.7
click at [771, 82] on span "t. [PHONE_NUMBER]" at bounding box center [746, 83] width 86 height 12
copy span "6478690388"
click at [1034, 261] on div "25.7km" at bounding box center [1047, 263] width 37 height 12
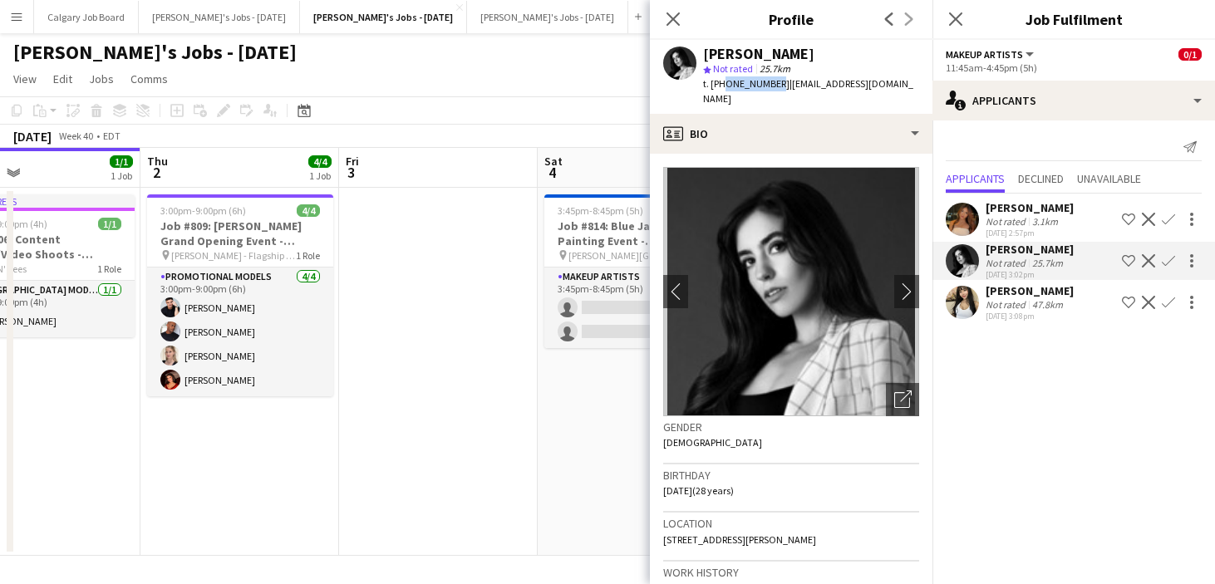
drag, startPoint x: 722, startPoint y: 84, endPoint x: 772, endPoint y: 83, distance: 49.9
click at [771, 83] on span "t. [PHONE_NUMBER]" at bounding box center [746, 83] width 86 height 12
copy span "4168737537"
